Goal: Information Seeking & Learning: Check status

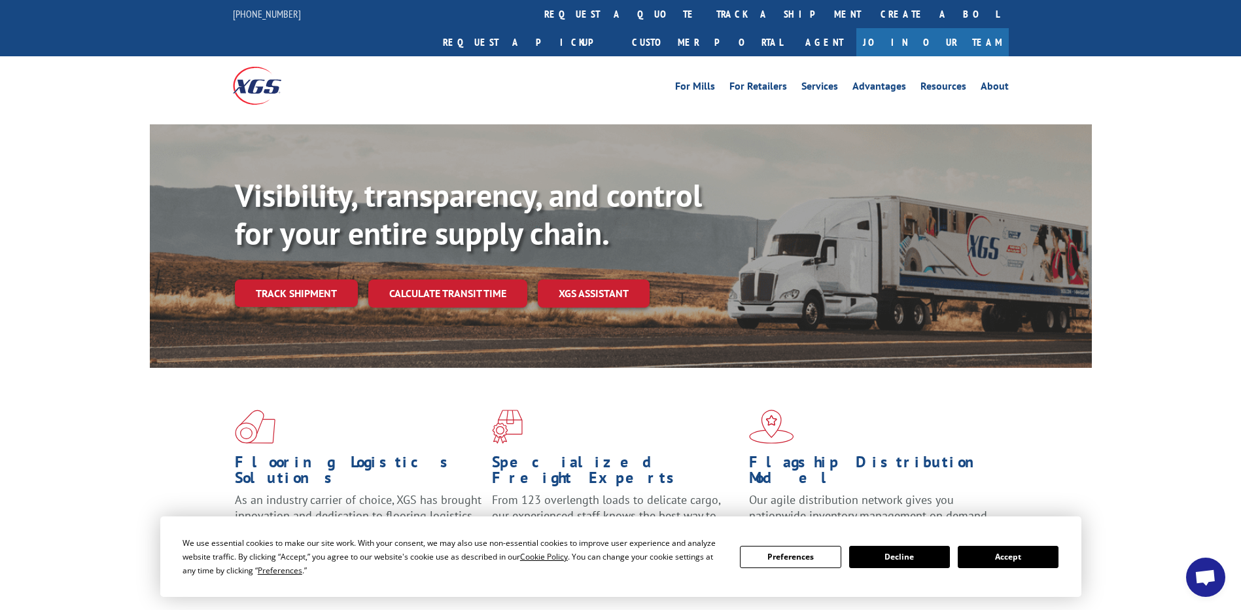
click at [706, 15] on link "track a shipment" at bounding box center [788, 14] width 164 height 28
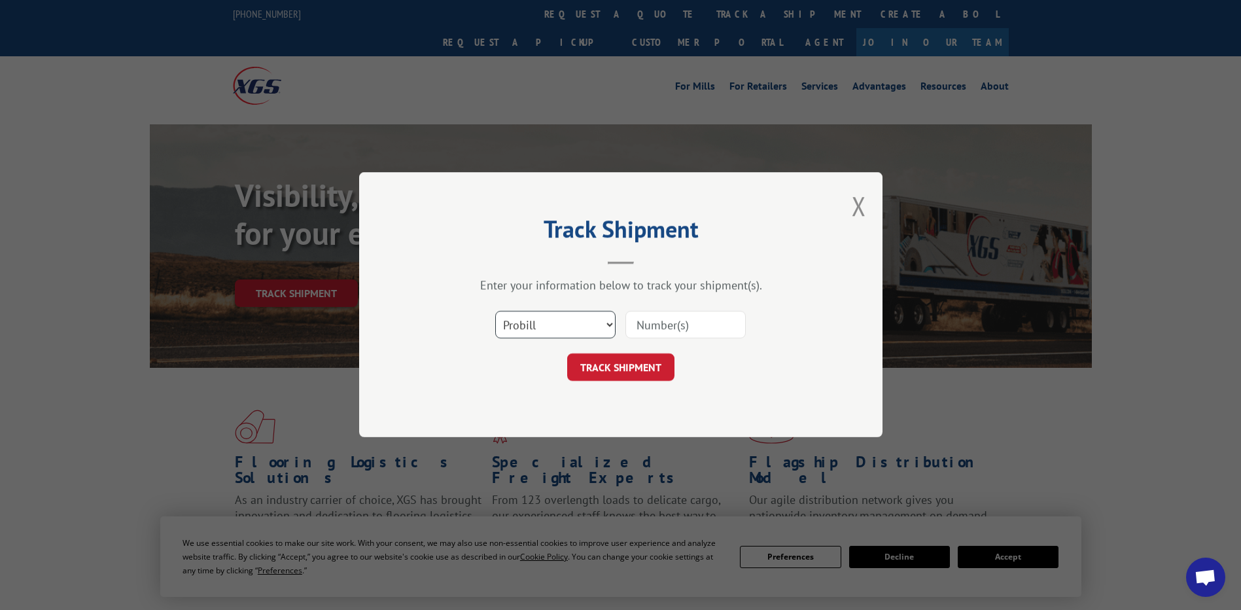
click at [523, 329] on select "Select category... Probill BOL PO" at bounding box center [555, 324] width 120 height 27
select select "po"
click at [495, 311] on select "Select category... Probill BOL PO" at bounding box center [555, 324] width 120 height 27
click at [672, 322] on input at bounding box center [685, 324] width 120 height 27
paste input "47536677"
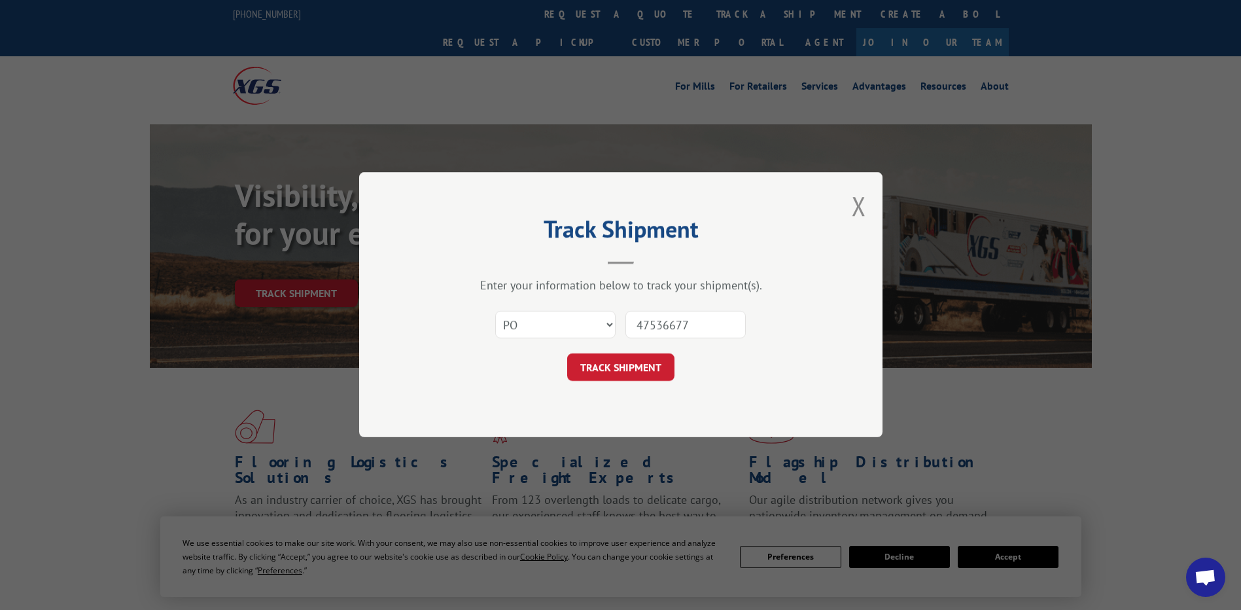
click at [662, 327] on input "47536677" at bounding box center [685, 324] width 120 height 27
type input "47536677"
click button "TRACK SHIPMENT" at bounding box center [620, 367] width 107 height 27
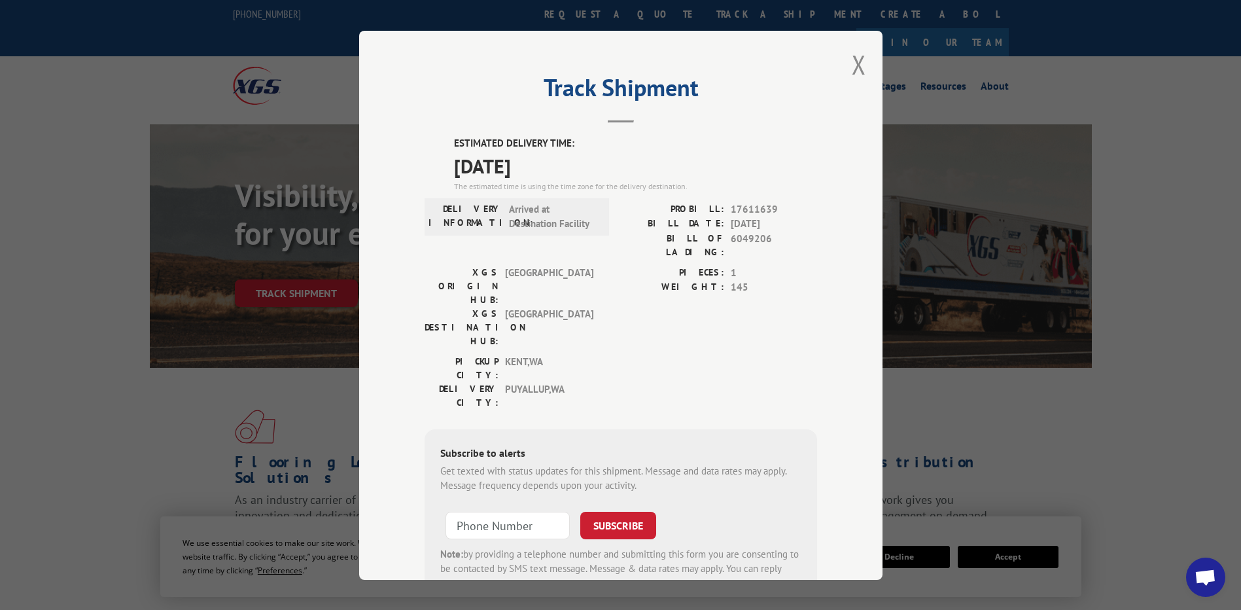
drag, startPoint x: 561, startPoint y: 166, endPoint x: 457, endPoint y: 142, distance: 106.8
click at [457, 142] on div "ESTIMATED DELIVERY TIME: [DATE] The estimated time is using the time zone for t…" at bounding box center [635, 164] width 363 height 56
drag, startPoint x: 457, startPoint y: 142, endPoint x: 568, endPoint y: 171, distance: 114.8
click at [568, 171] on span "[DATE]" at bounding box center [635, 164] width 363 height 29
drag, startPoint x: 567, startPoint y: 165, endPoint x: 453, endPoint y: 146, distance: 115.5
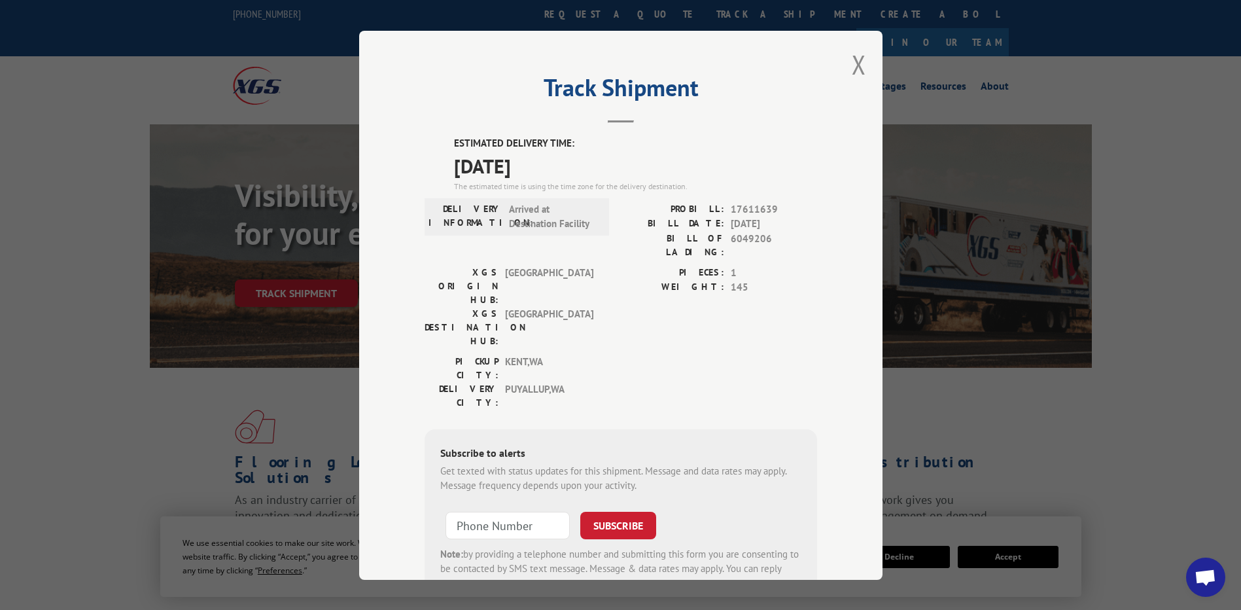
click at [454, 146] on div "ESTIMATED DELIVERY TIME: [DATE] The estimated time is using the time zone for t…" at bounding box center [635, 164] width 363 height 56
drag, startPoint x: 453, startPoint y: 146, endPoint x: 464, endPoint y: 149, distance: 11.6
drag, startPoint x: 464, startPoint y: 149, endPoint x: 574, endPoint y: 128, distance: 111.3
click at [574, 128] on div "Track Shipment ESTIMATED DELIVERY TIME: [DATE] The estimated time is using the …" at bounding box center [620, 305] width 523 height 549
drag, startPoint x: 478, startPoint y: 147, endPoint x: 443, endPoint y: 143, distance: 34.9
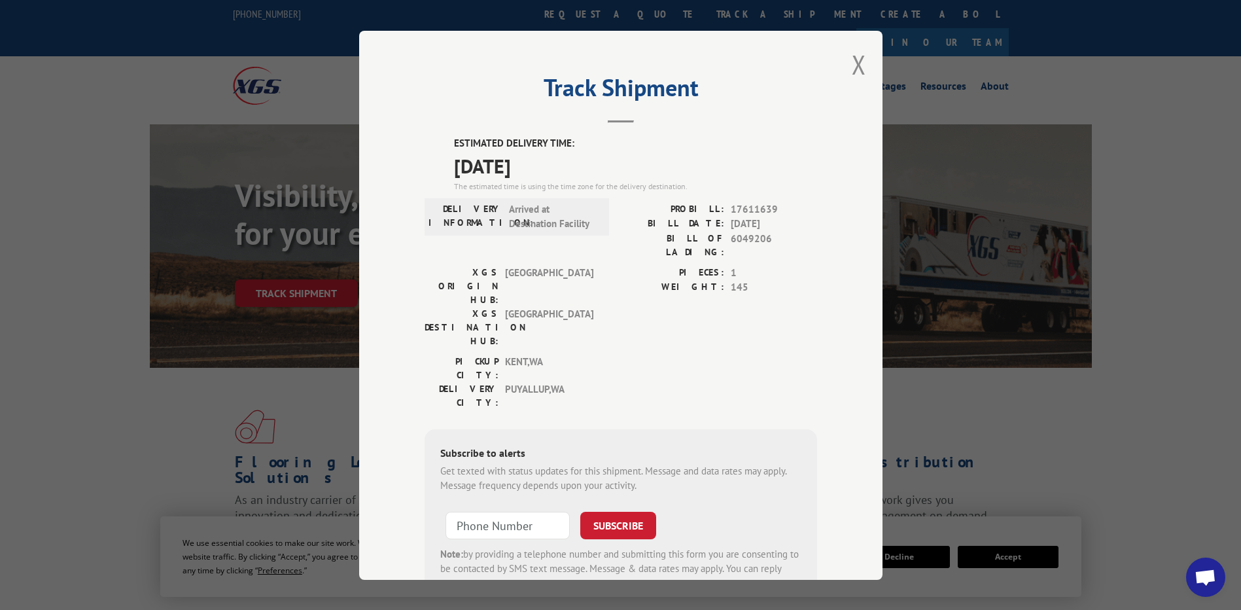
click at [443, 143] on div "ESTIMATED DELIVERY TIME: [DATE] The estimated time is using the time zone for t…" at bounding box center [620, 371] width 392 height 470
drag, startPoint x: 443, startPoint y: 143, endPoint x: 500, endPoint y: 150, distance: 57.4
